Goal: Task Accomplishment & Management: Manage account settings

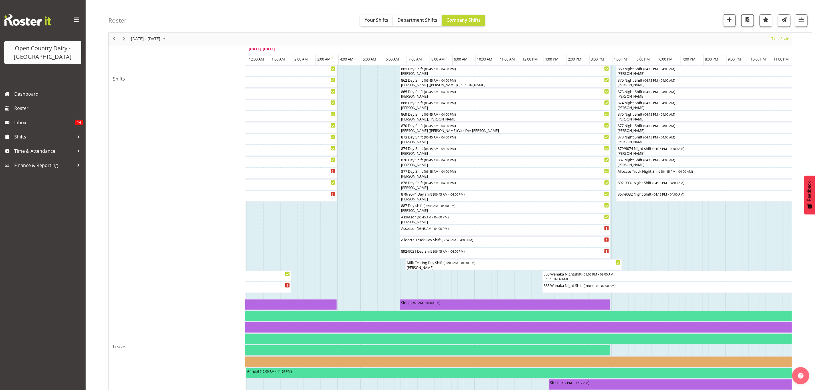
scroll to position [265, 0]
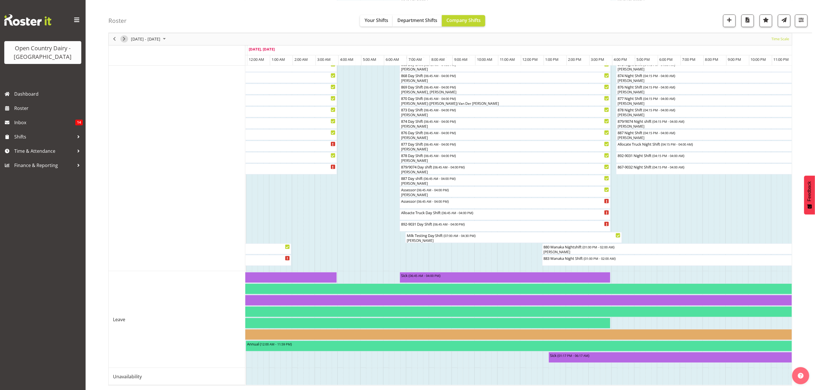
click at [127, 42] on div "next period" at bounding box center [124, 39] width 10 height 12
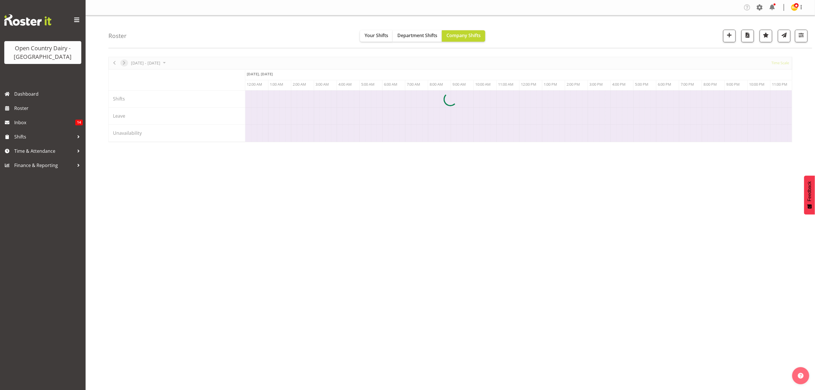
scroll to position [0, 0]
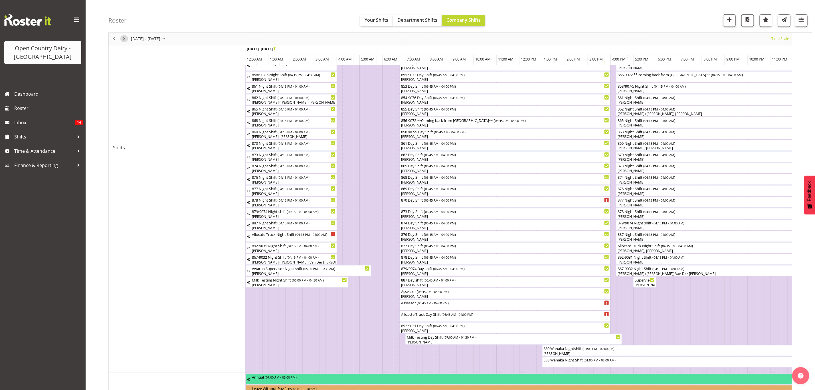
scroll to position [253, 0]
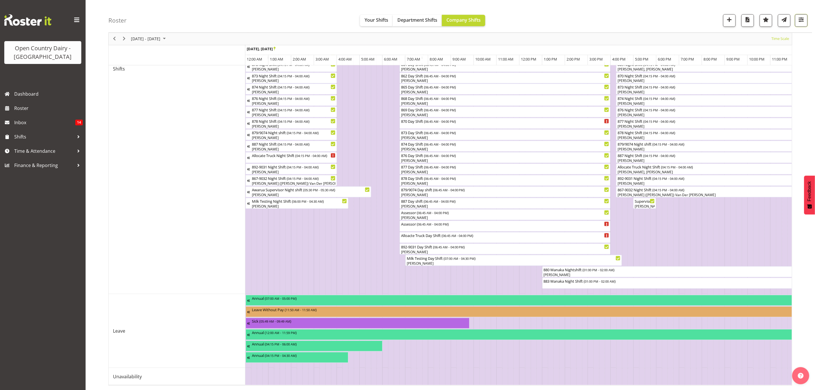
click at [799, 21] on span "button" at bounding box center [801, 19] width 7 height 7
click at [772, 36] on span "1 Locations" at bounding box center [765, 38] width 28 height 7
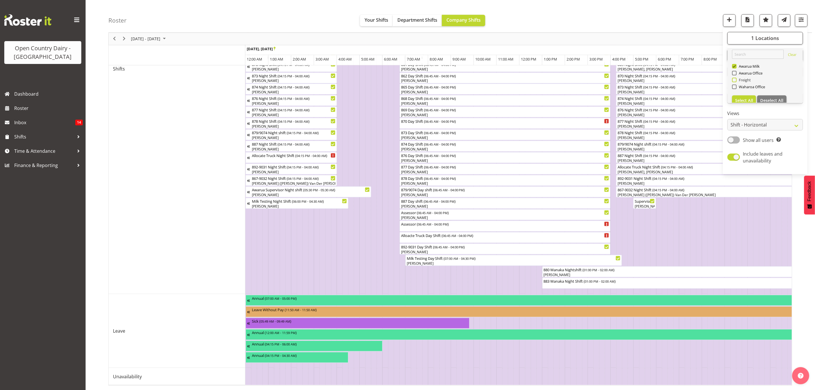
click at [746, 78] on span "Freight" at bounding box center [743, 80] width 15 height 5
click at [736, 78] on input "Freight" at bounding box center [734, 80] width 4 height 4
checkbox input "true"
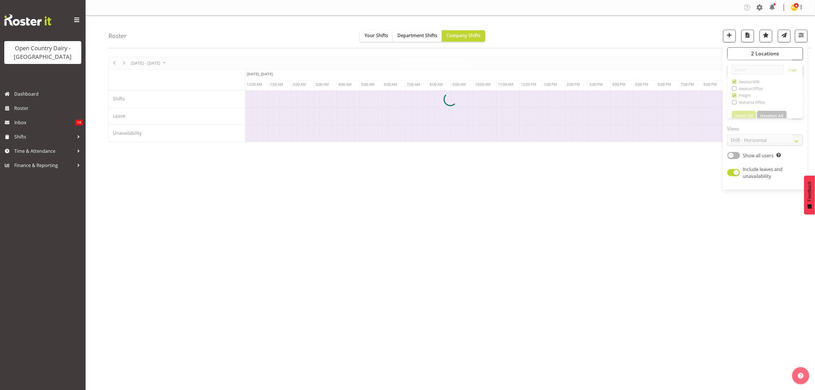
scroll to position [0, 0]
click at [699, 169] on div "[DATE] - [DATE] [DATE] Timeline Day Timeline Week Timeline Fortnight Timeline M…" at bounding box center [461, 166] width 707 height 228
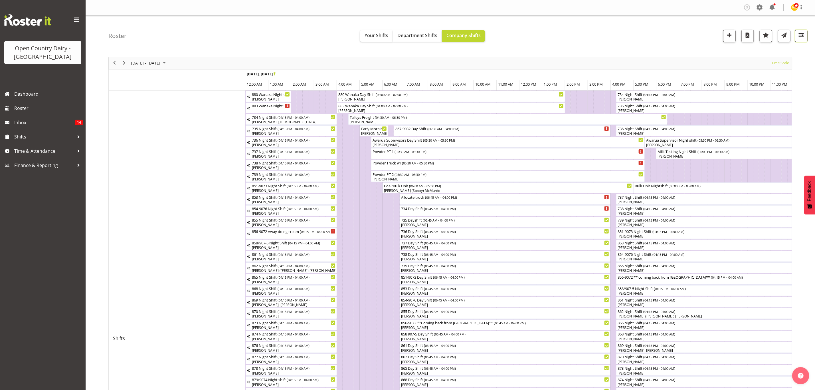
click at [806, 39] on button "button" at bounding box center [801, 36] width 13 height 13
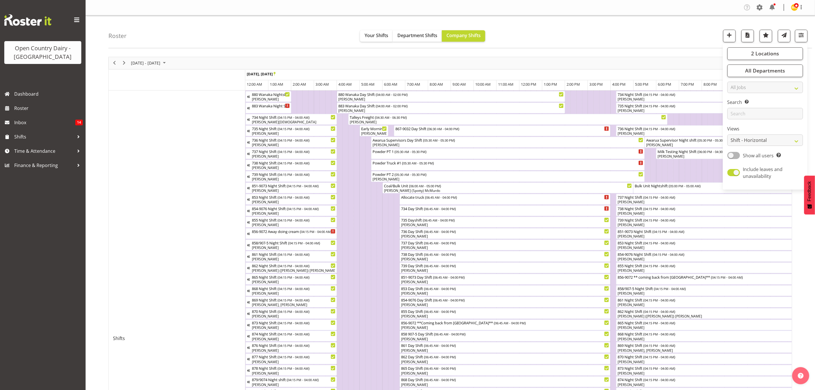
click at [651, 31] on div "Roster Your Shifts Department Shifts Company Shifts 2 Locations Clear Awarua Mi…" at bounding box center [460, 31] width 704 height 33
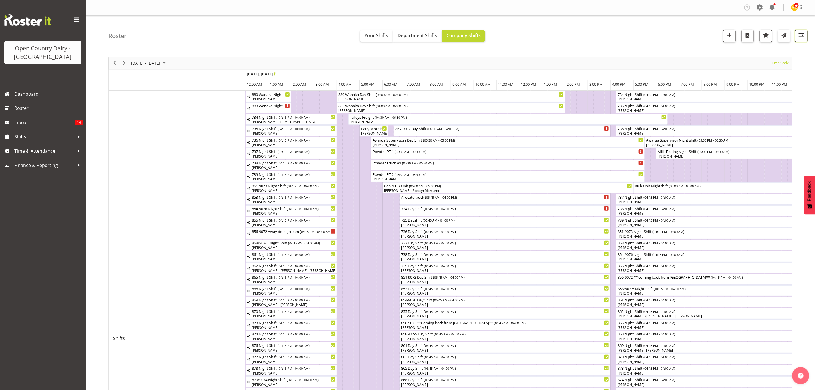
click at [805, 35] on button "button" at bounding box center [801, 36] width 13 height 13
